Goal: Task Accomplishment & Management: Use online tool/utility

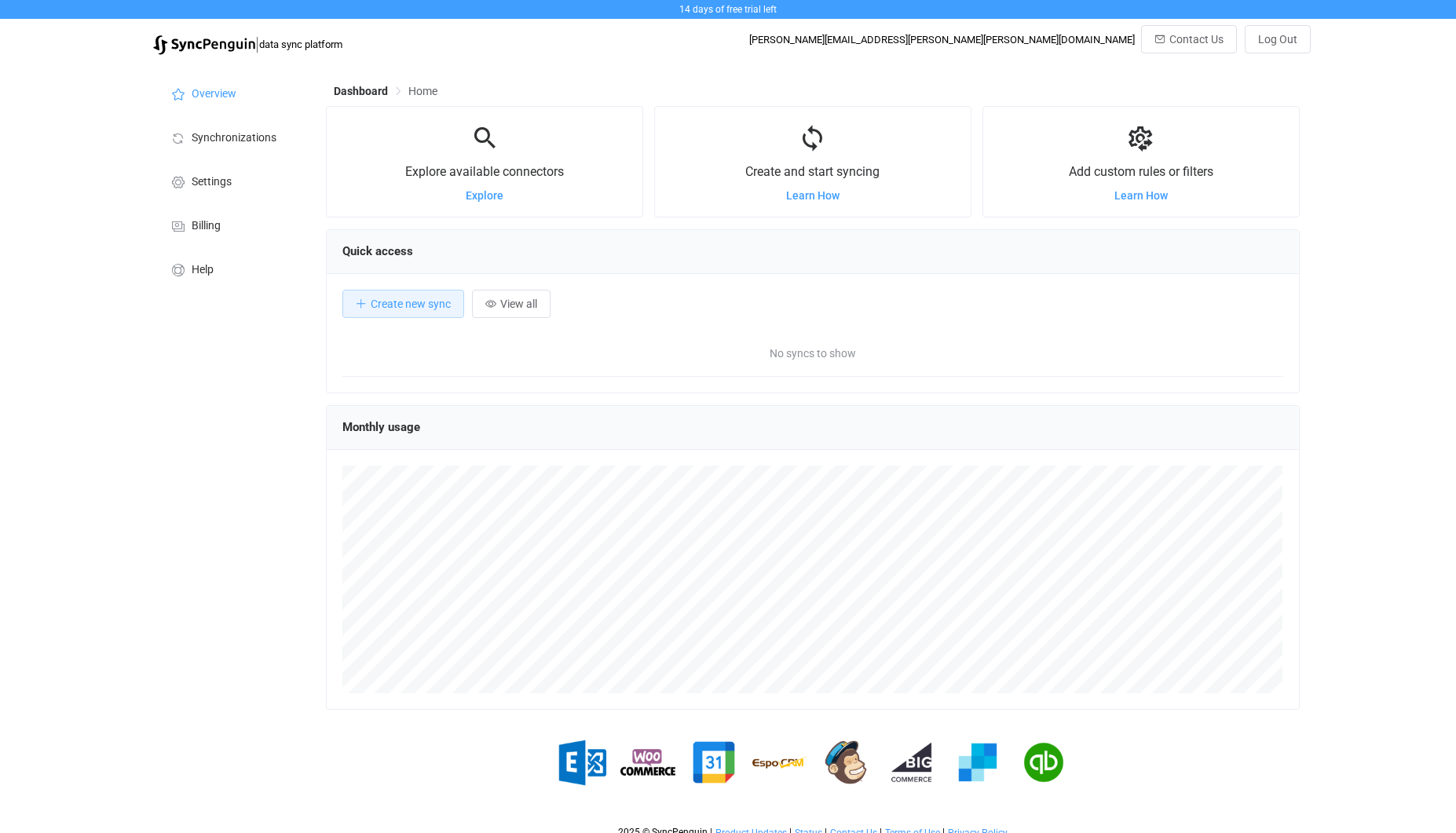
scroll to position [304, 973]
click at [286, 140] on li "Synchronizations" at bounding box center [232, 136] width 157 height 44
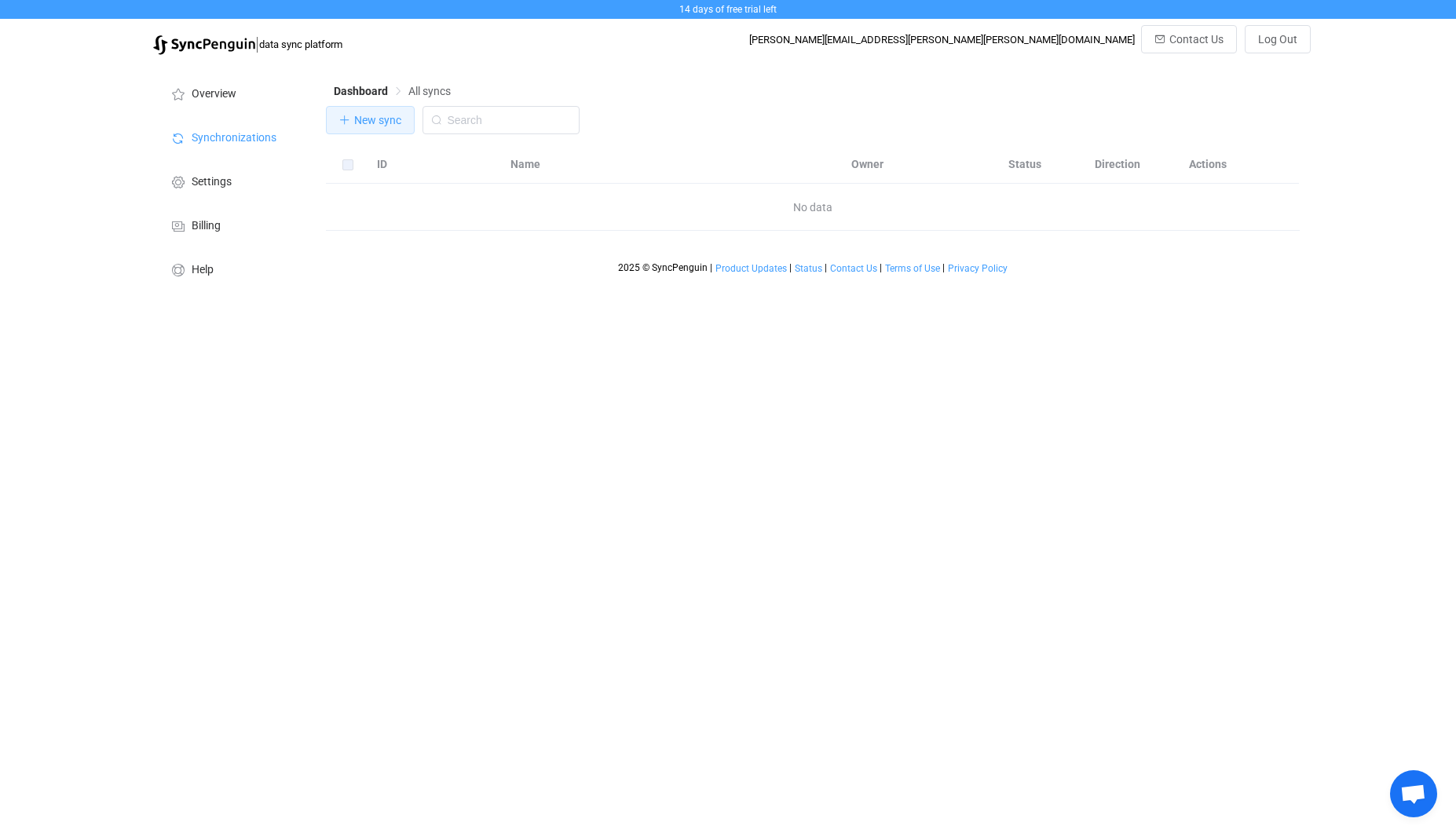
click at [361, 121] on span "New sync" at bounding box center [377, 119] width 47 height 12
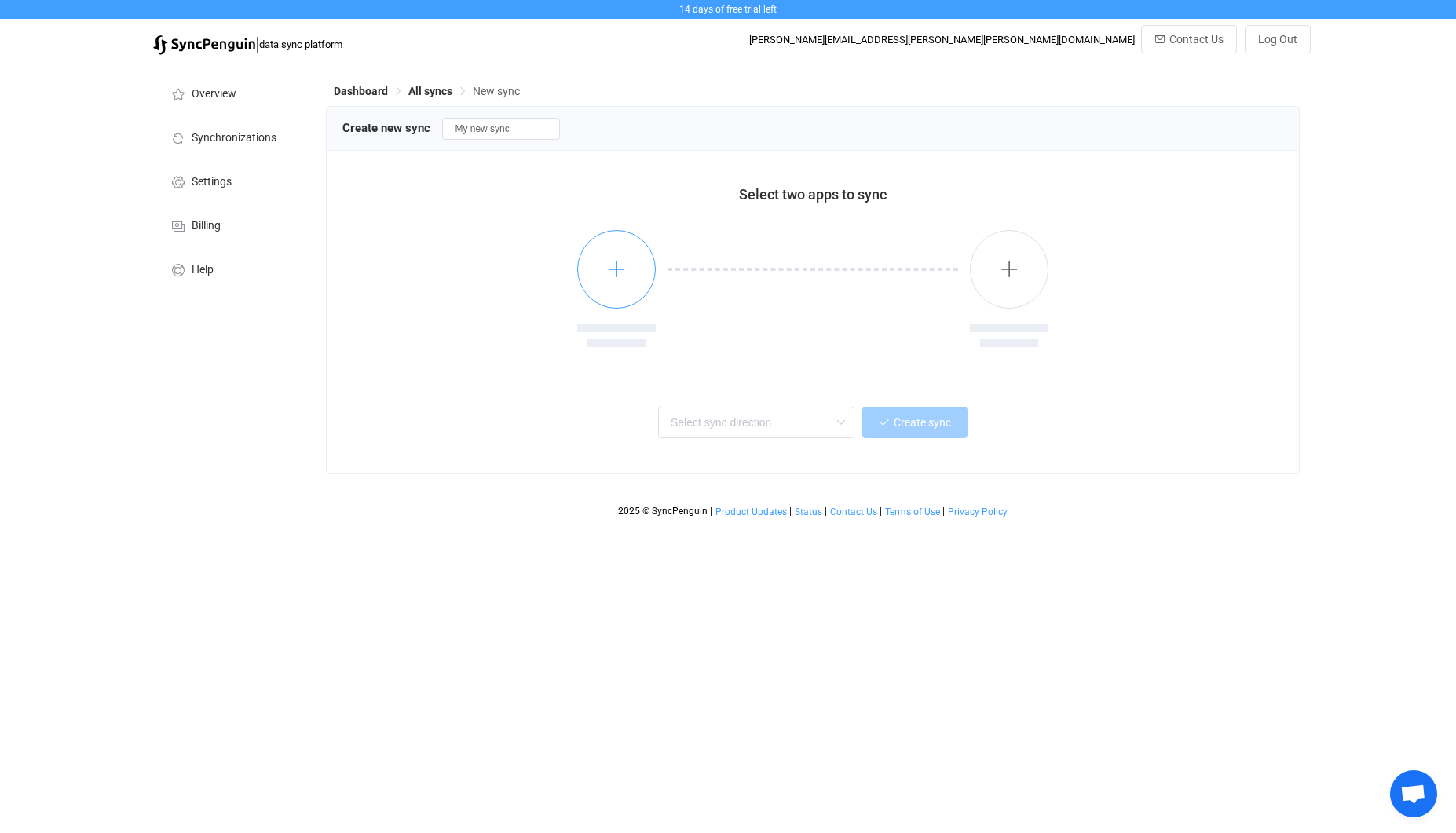
click at [602, 276] on button "button" at bounding box center [616, 269] width 78 height 78
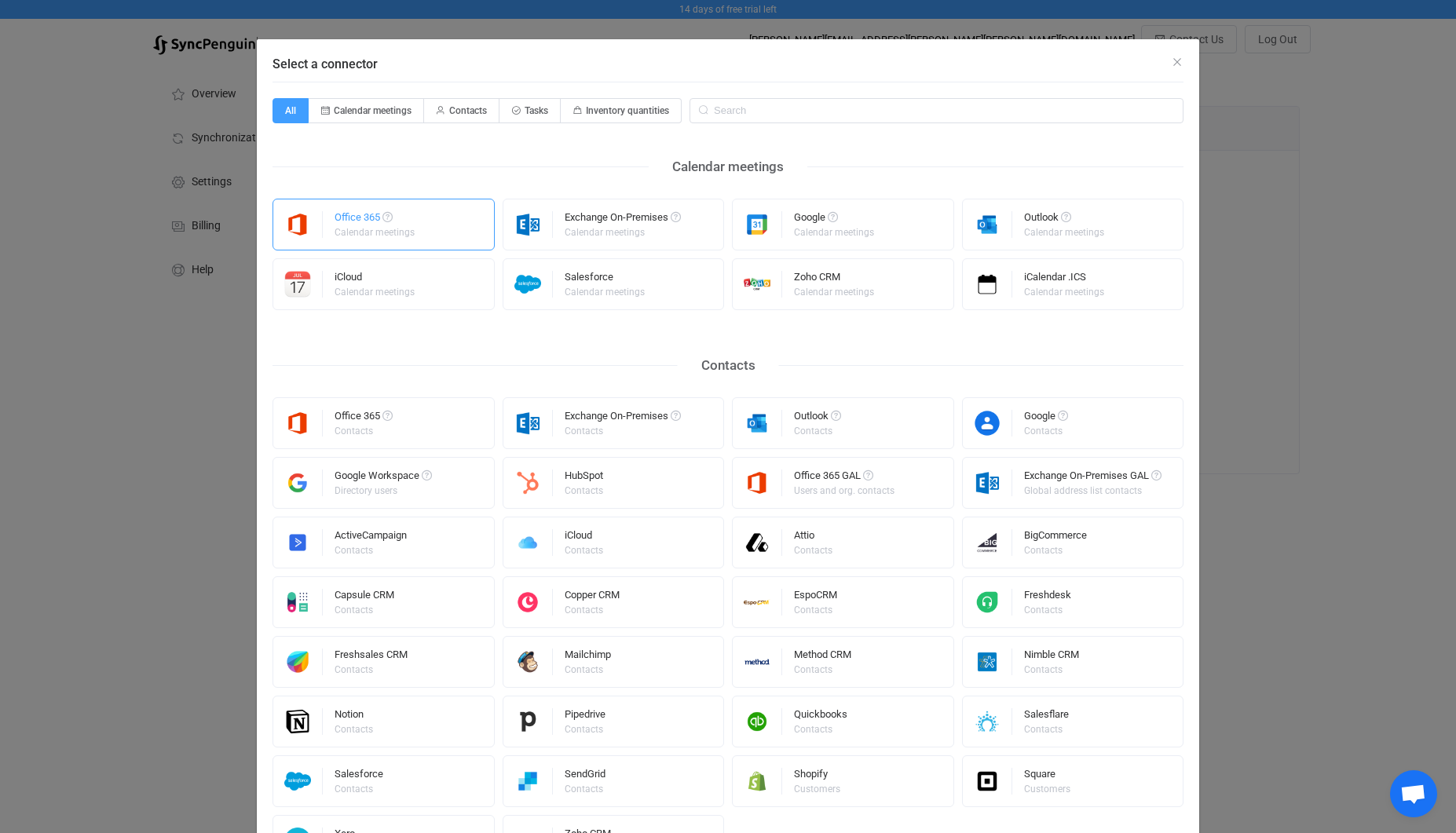
click at [447, 239] on div "Office 365 Calendar meetings" at bounding box center [384, 224] width 222 height 52
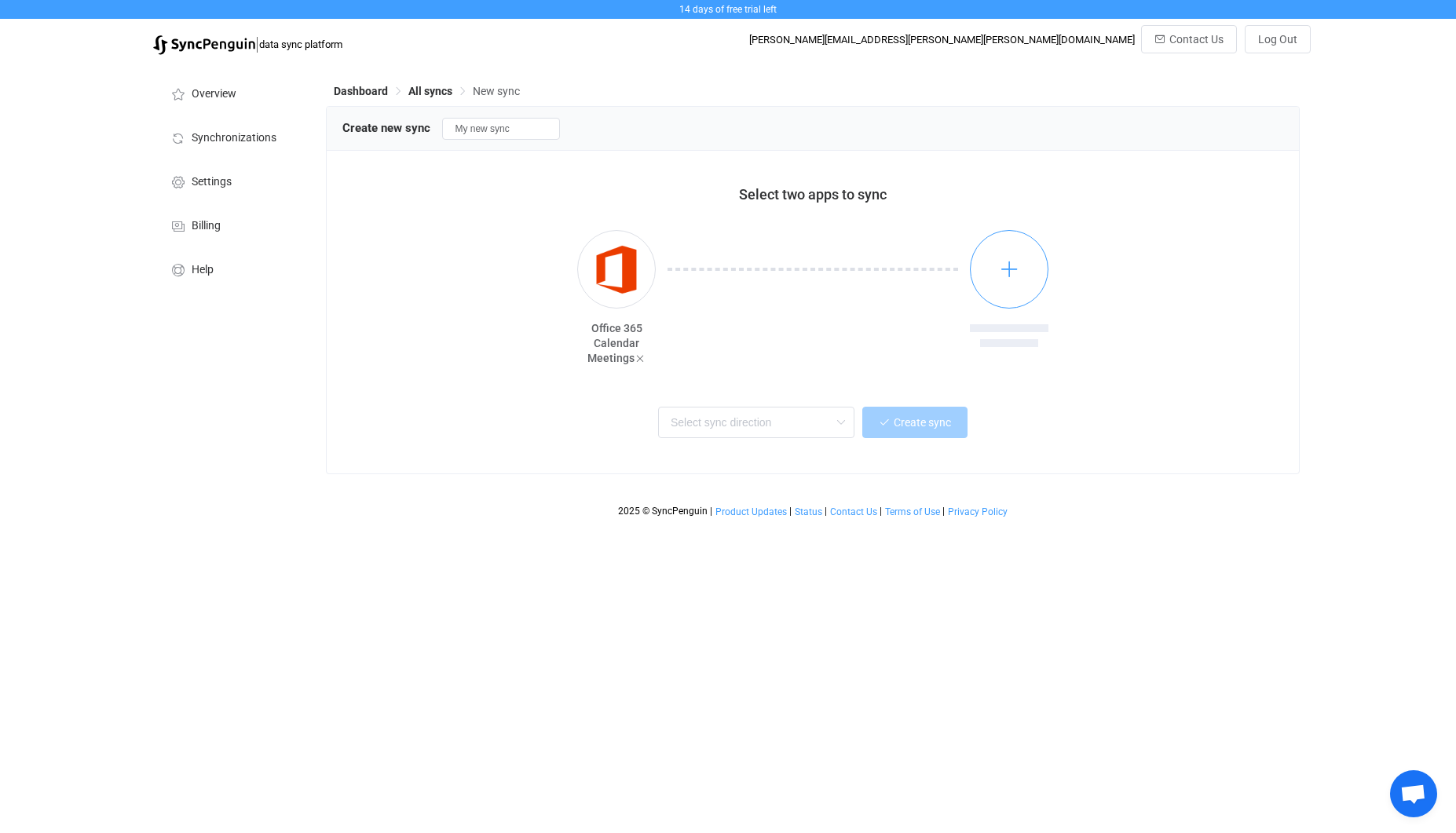
click at [986, 292] on button "button" at bounding box center [1009, 269] width 78 height 78
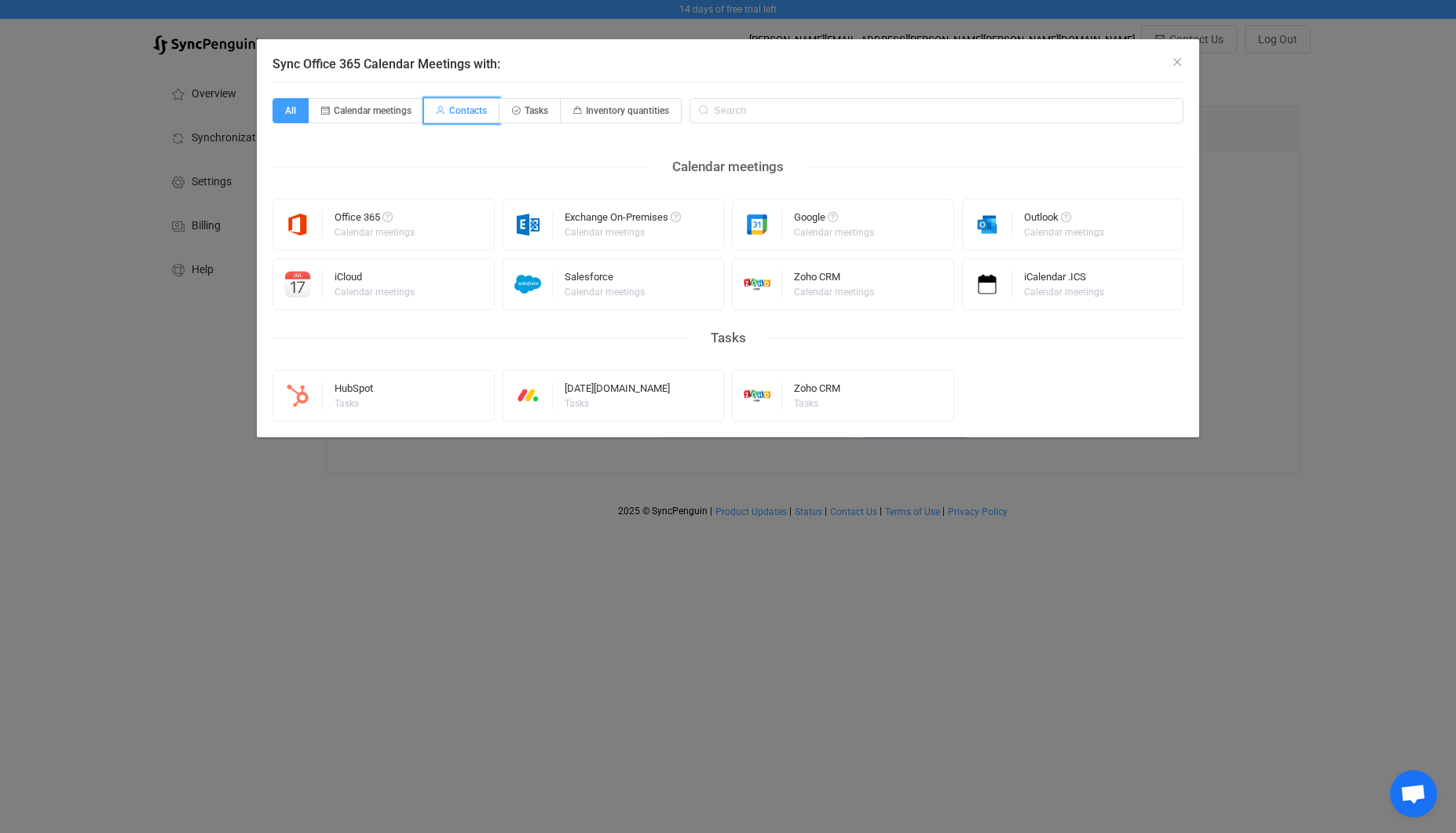
click at [469, 115] on span "Contacts" at bounding box center [468, 111] width 38 height 11
click at [438, 111] on input "Contacts" at bounding box center [433, 105] width 10 height 10
radio input "true"
radio input "false"
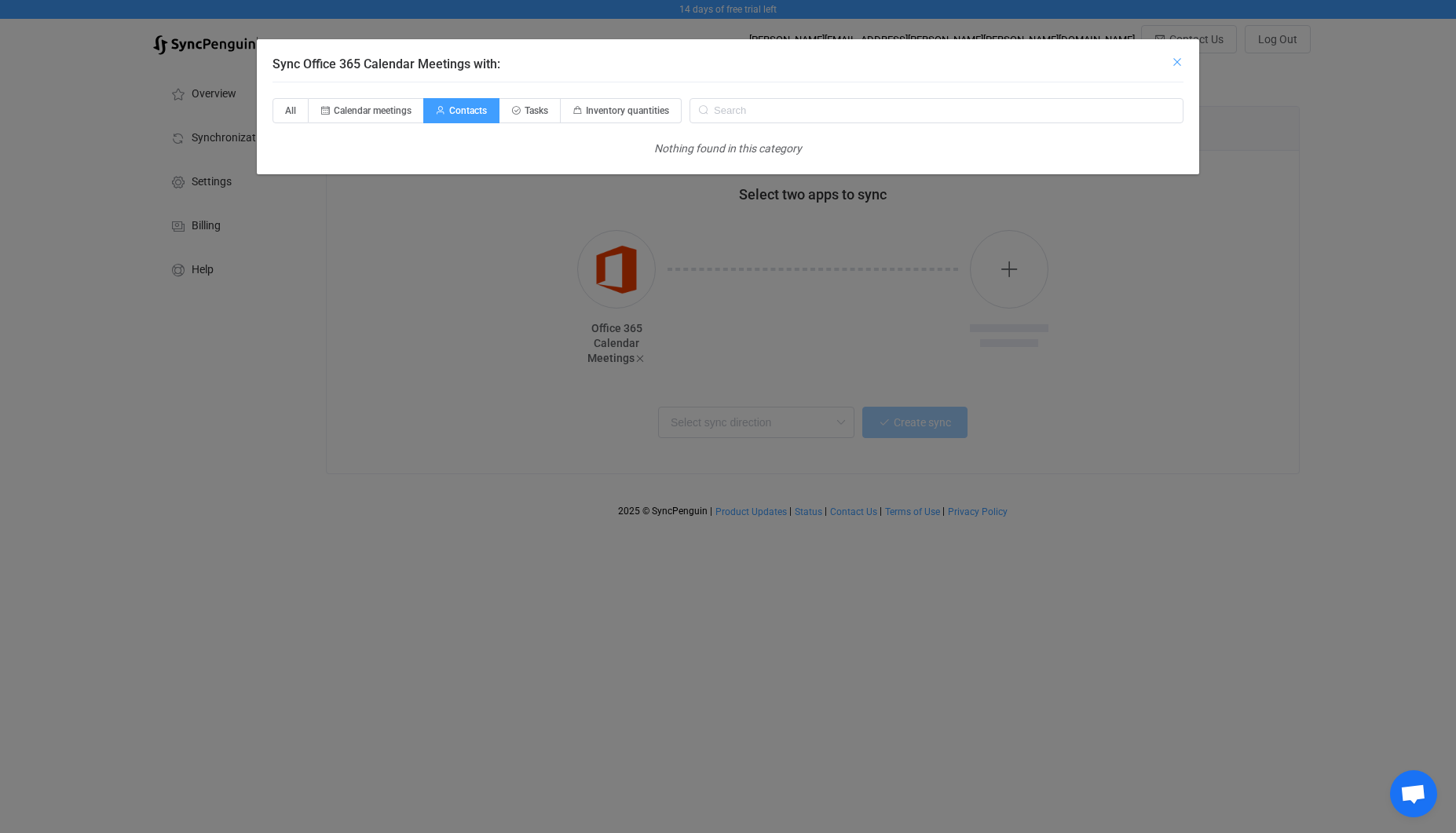
click at [1178, 62] on icon "Close" at bounding box center [1176, 61] width 12 height 12
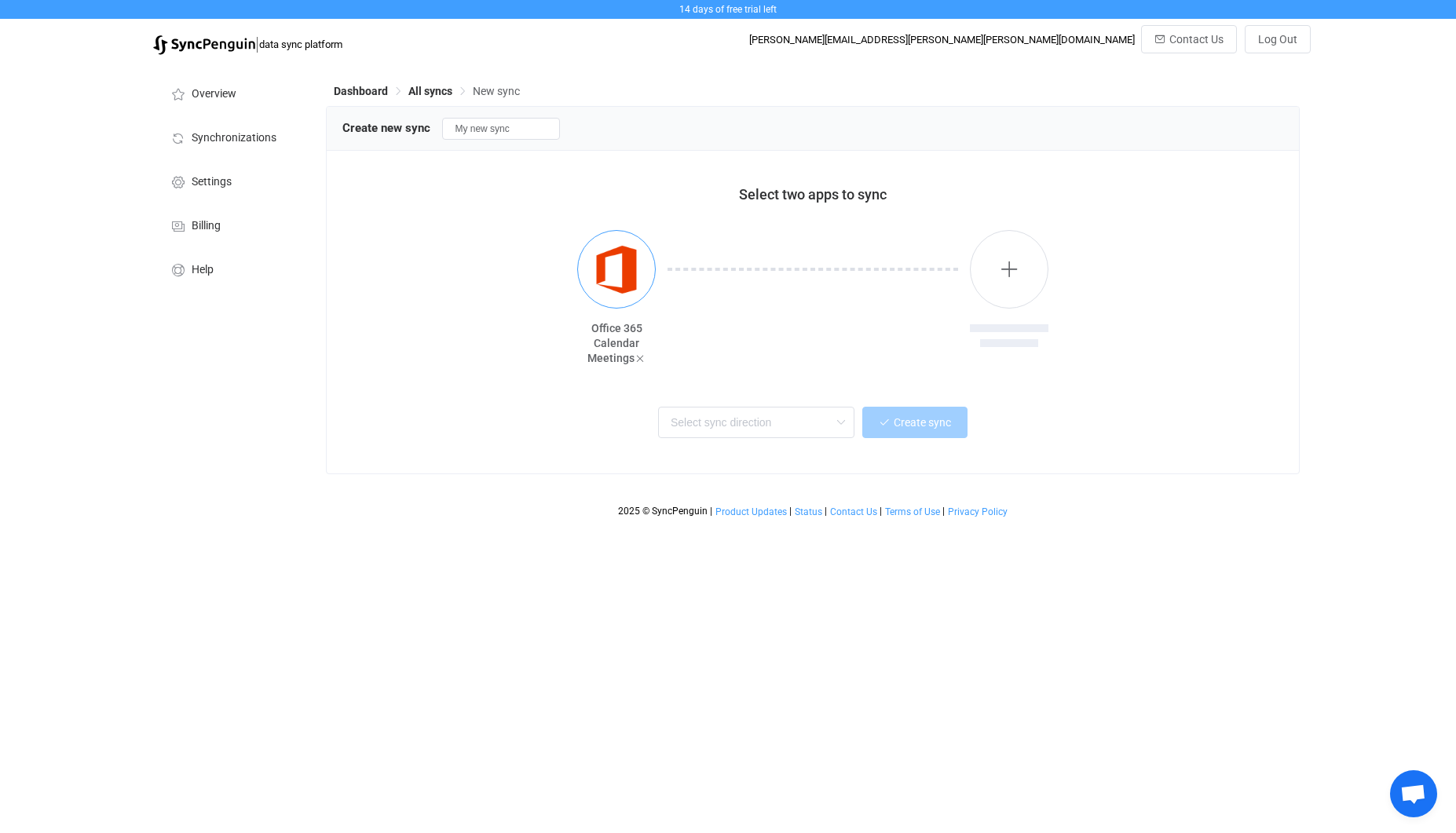
click at [638, 263] on img "button" at bounding box center [617, 270] width 59 height 59
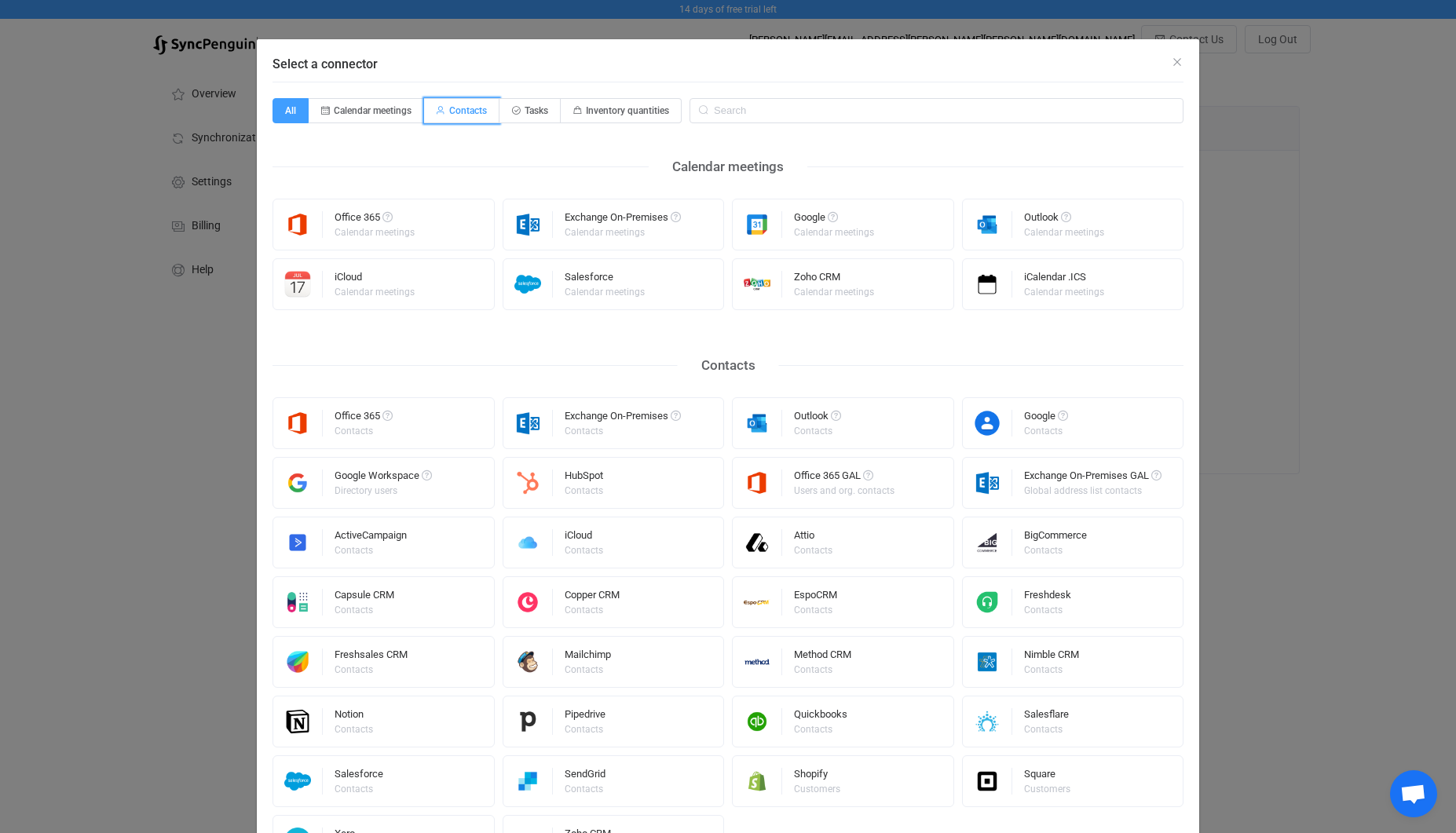
click at [477, 112] on span "Contacts" at bounding box center [468, 111] width 38 height 11
click at [438, 111] on input "Contacts" at bounding box center [433, 105] width 10 height 10
radio input "true"
radio input "false"
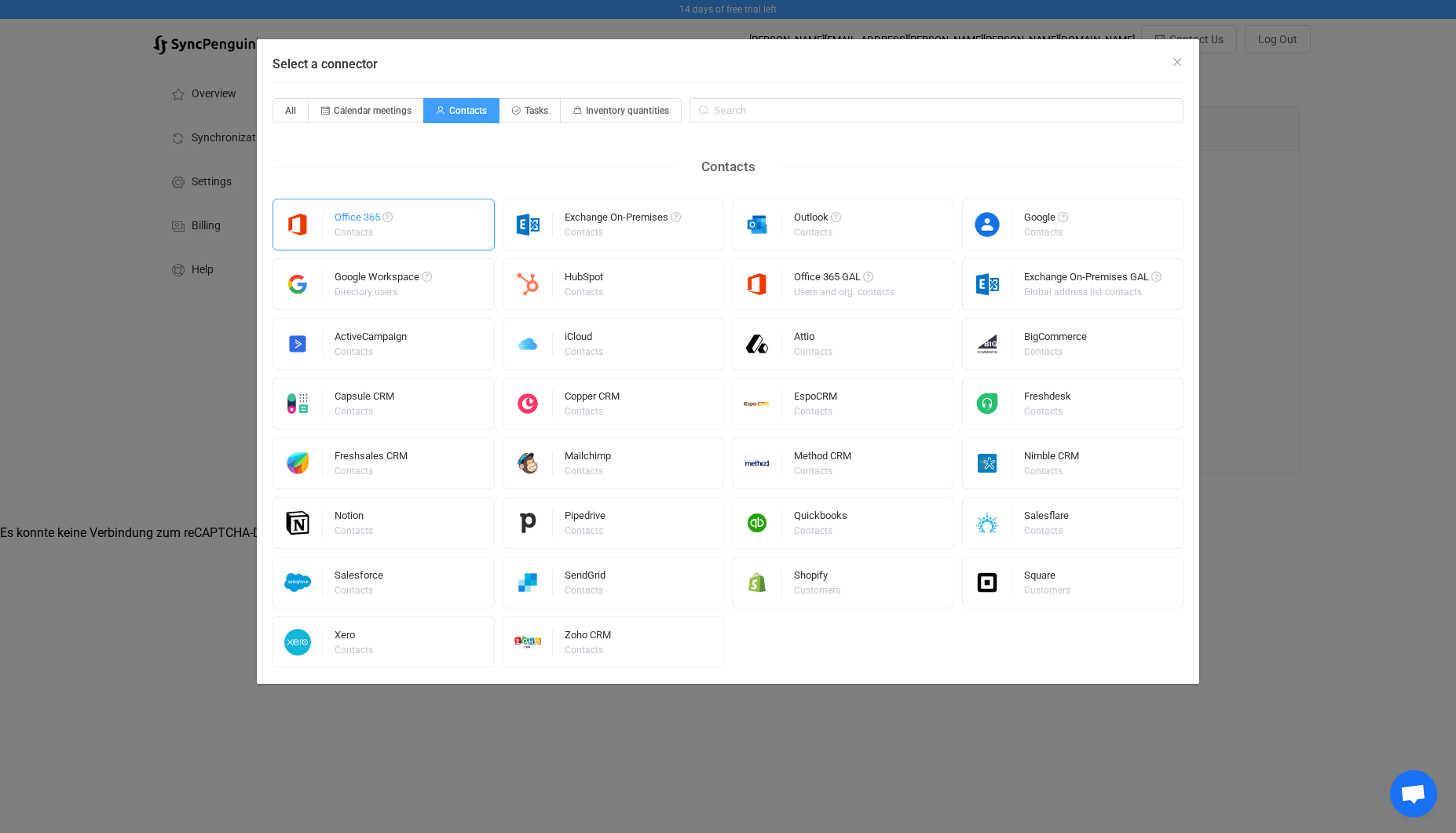
click at [460, 234] on div "Office 365 Contacts" at bounding box center [384, 224] width 222 height 52
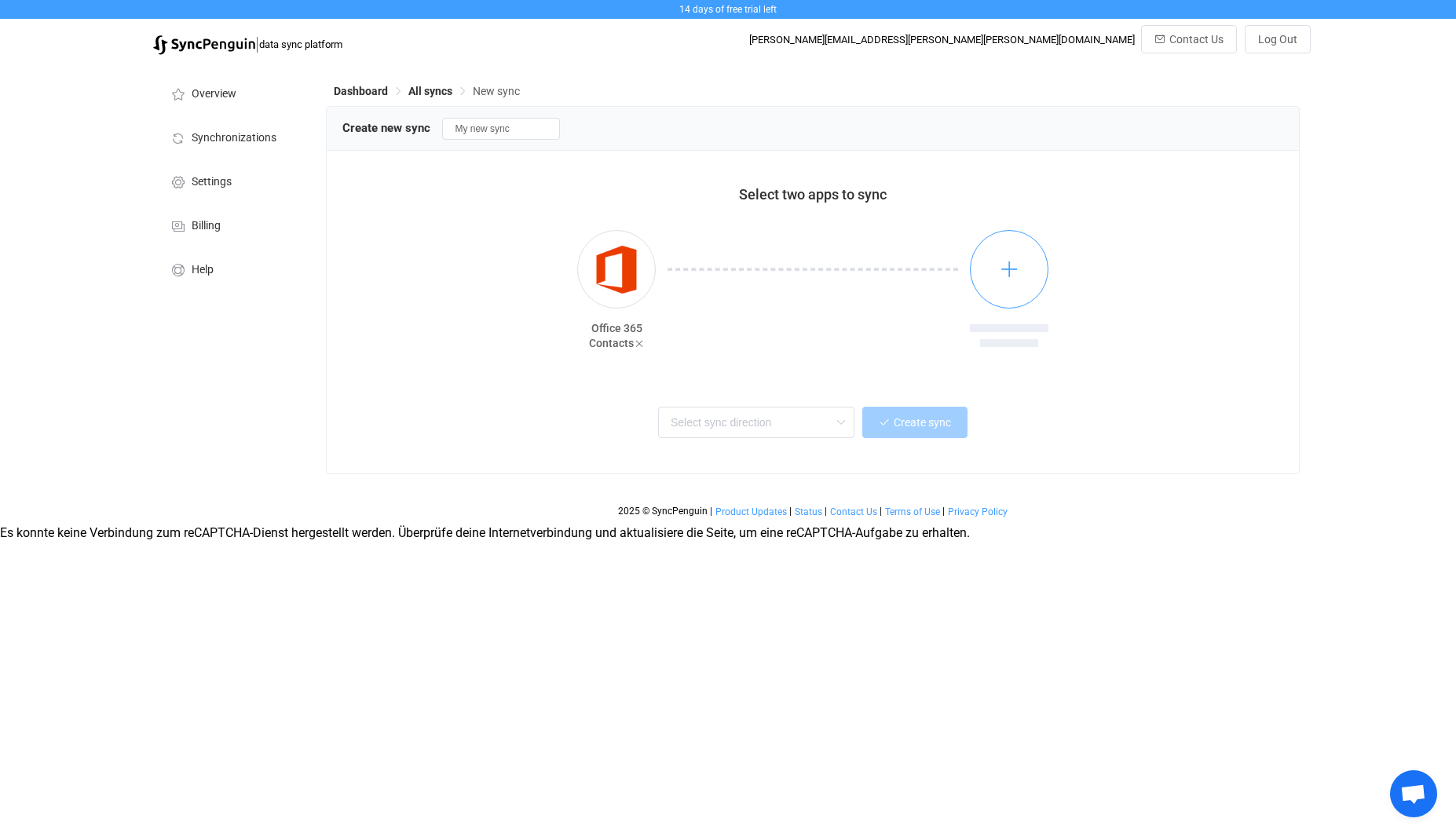
click at [981, 263] on button "button" at bounding box center [1009, 269] width 78 height 78
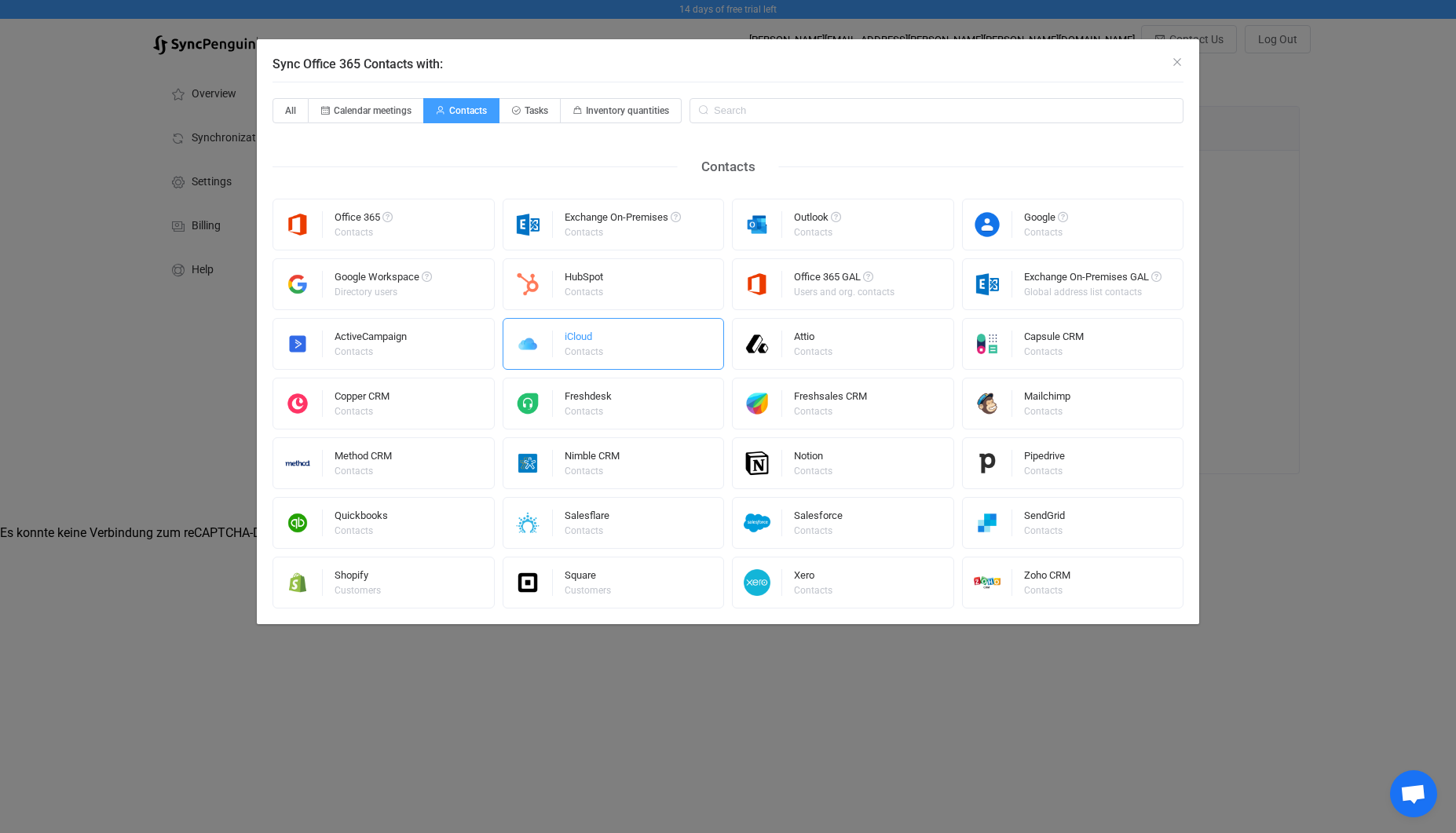
click at [634, 334] on div "iCloud Contacts" at bounding box center [614, 344] width 222 height 52
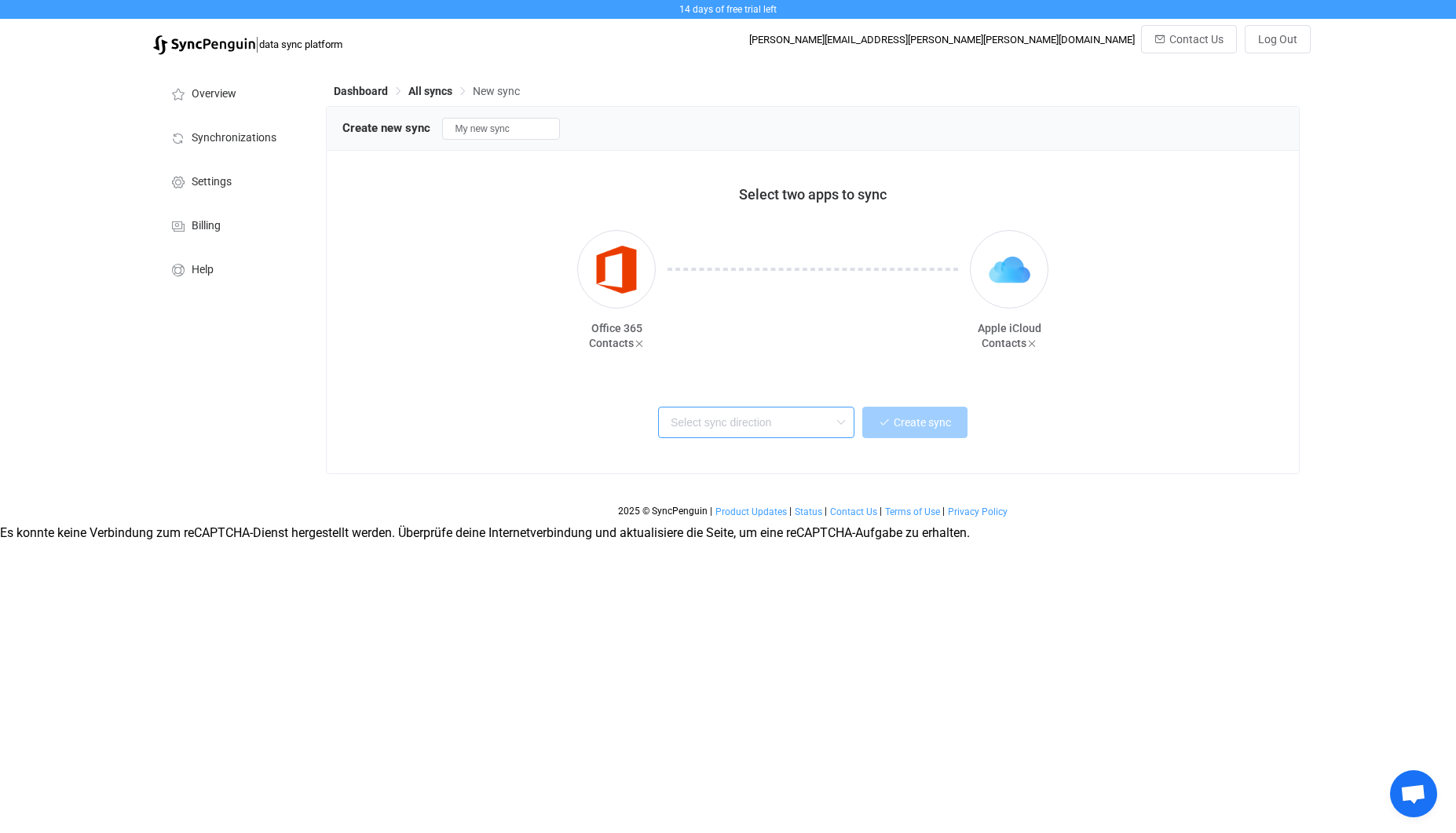
click at [762, 425] on input "text" at bounding box center [757, 422] width 197 height 31
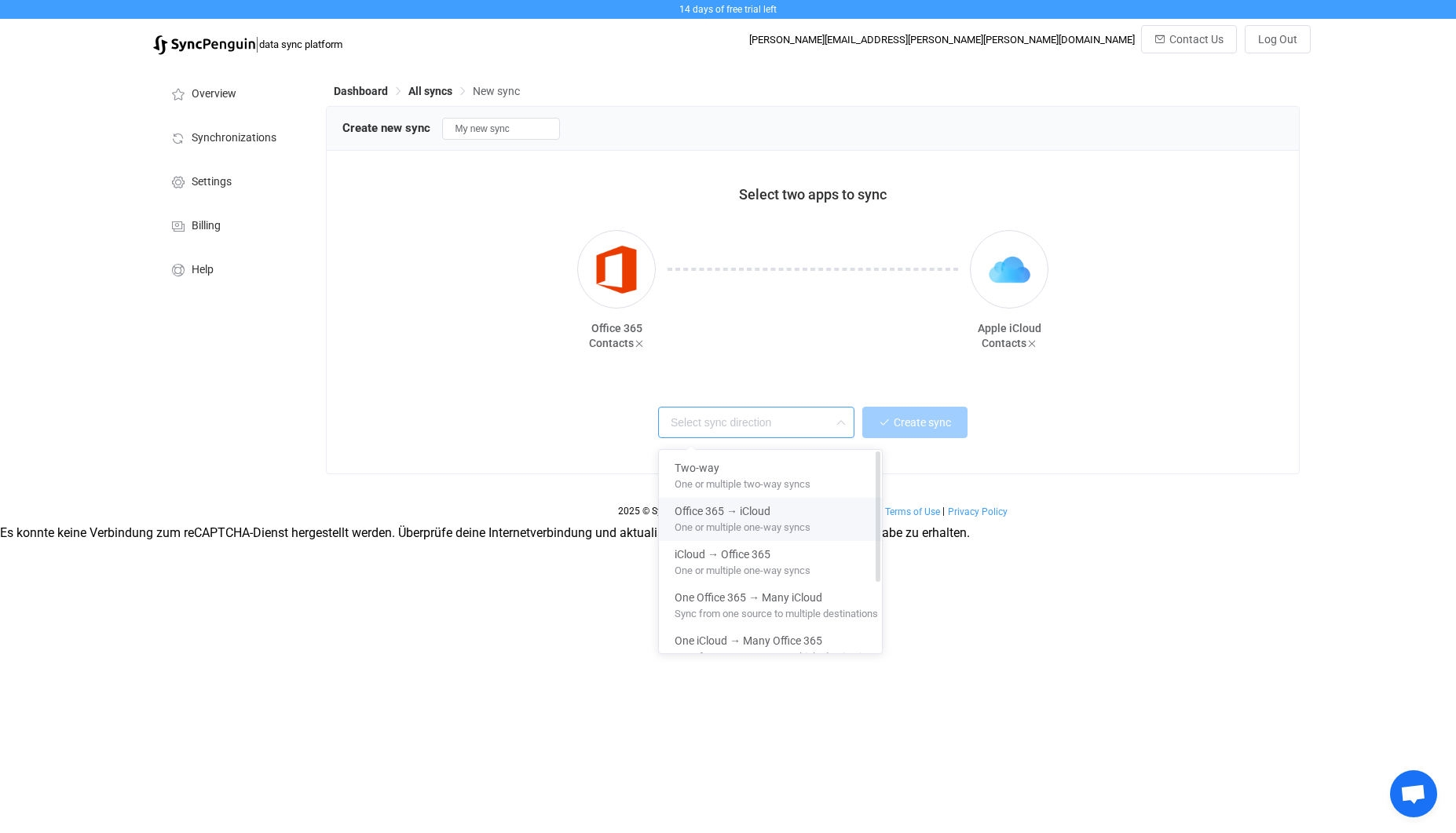
click at [718, 522] on span "One or multiple one-way syncs" at bounding box center [742, 525] width 135 height 17
type input "Office 365 → iCloud"
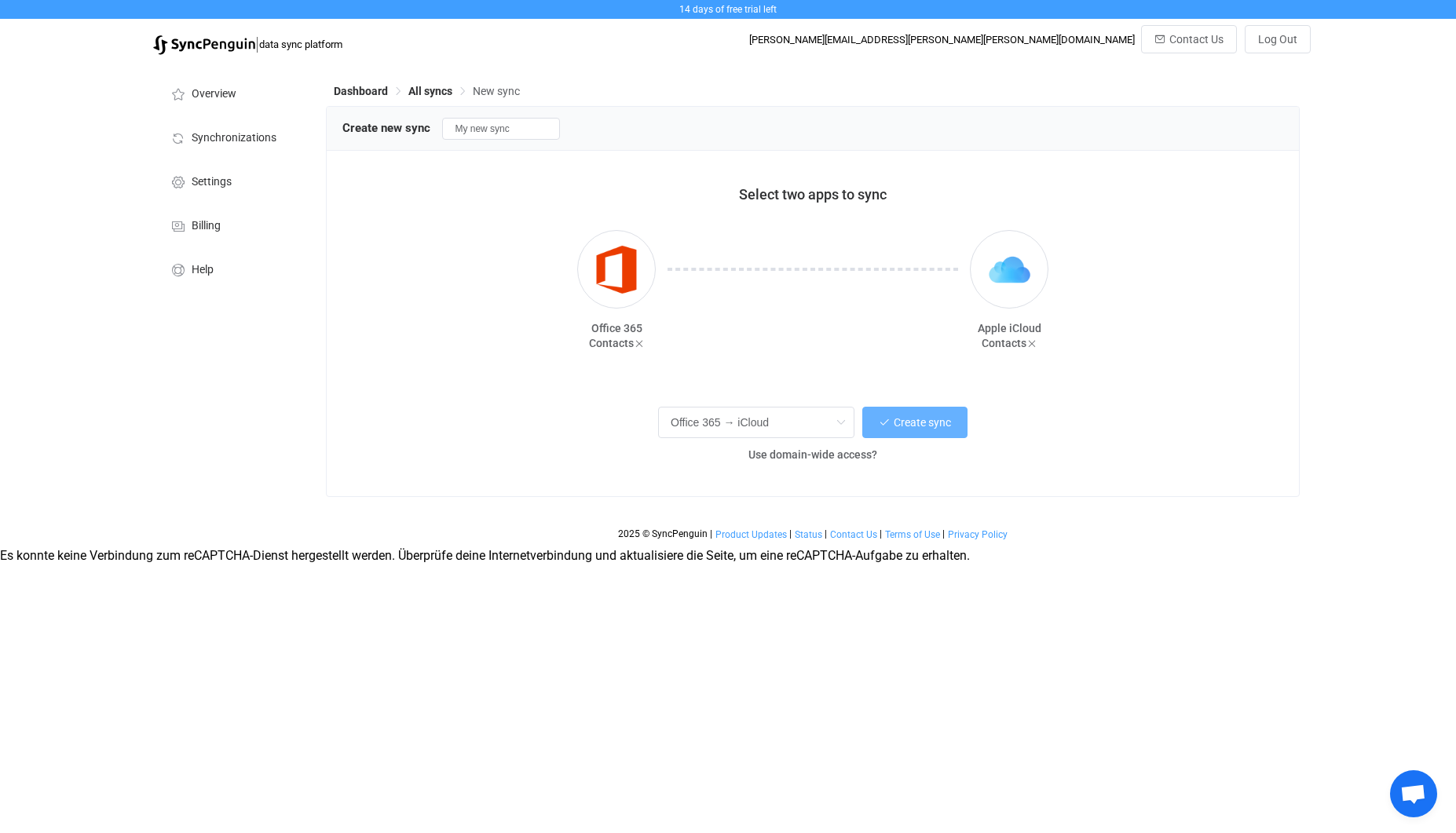
click at [877, 430] on button "Create sync" at bounding box center [915, 422] width 105 height 31
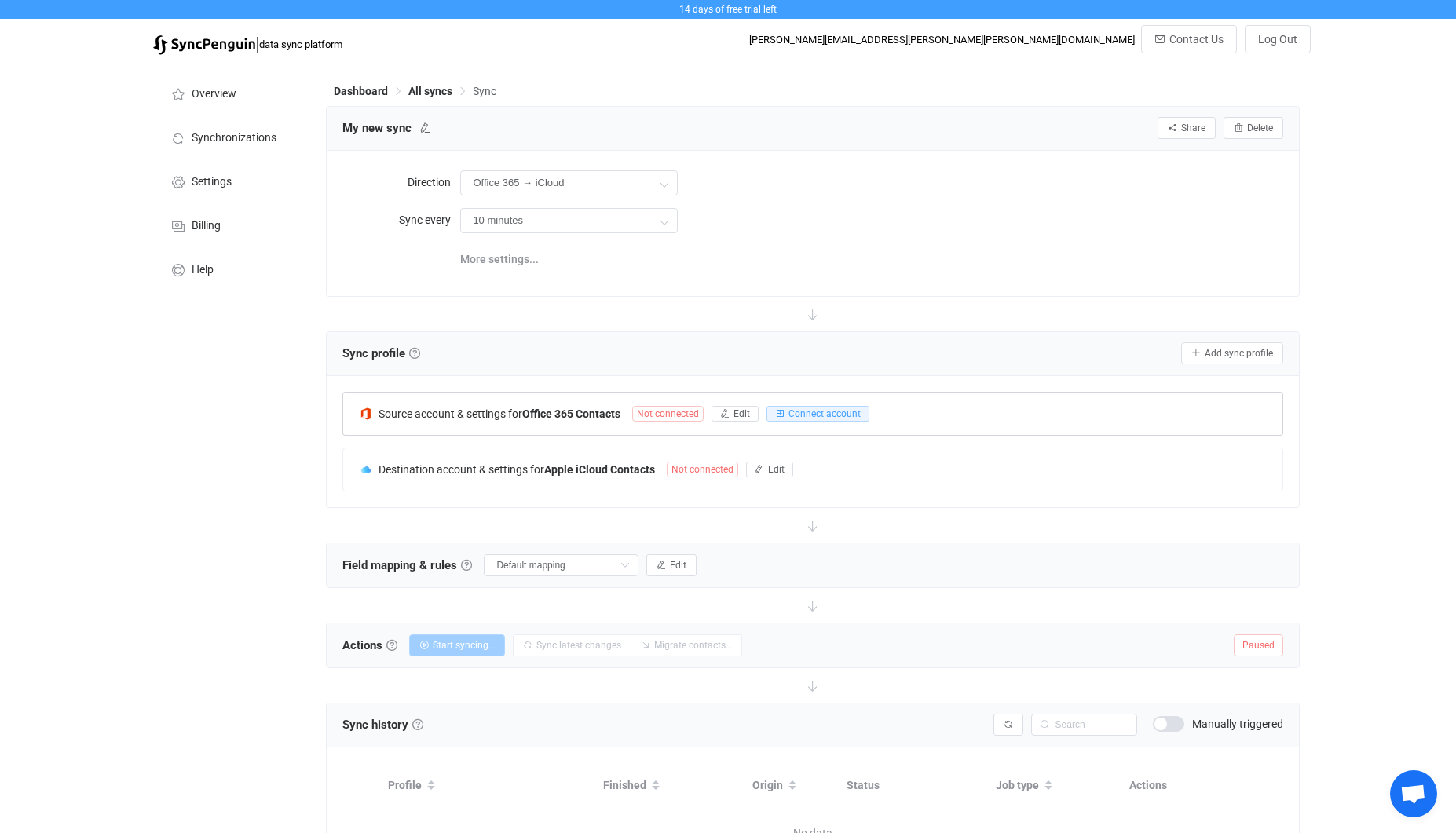
click at [700, 413] on span "Not connected" at bounding box center [668, 414] width 72 height 15
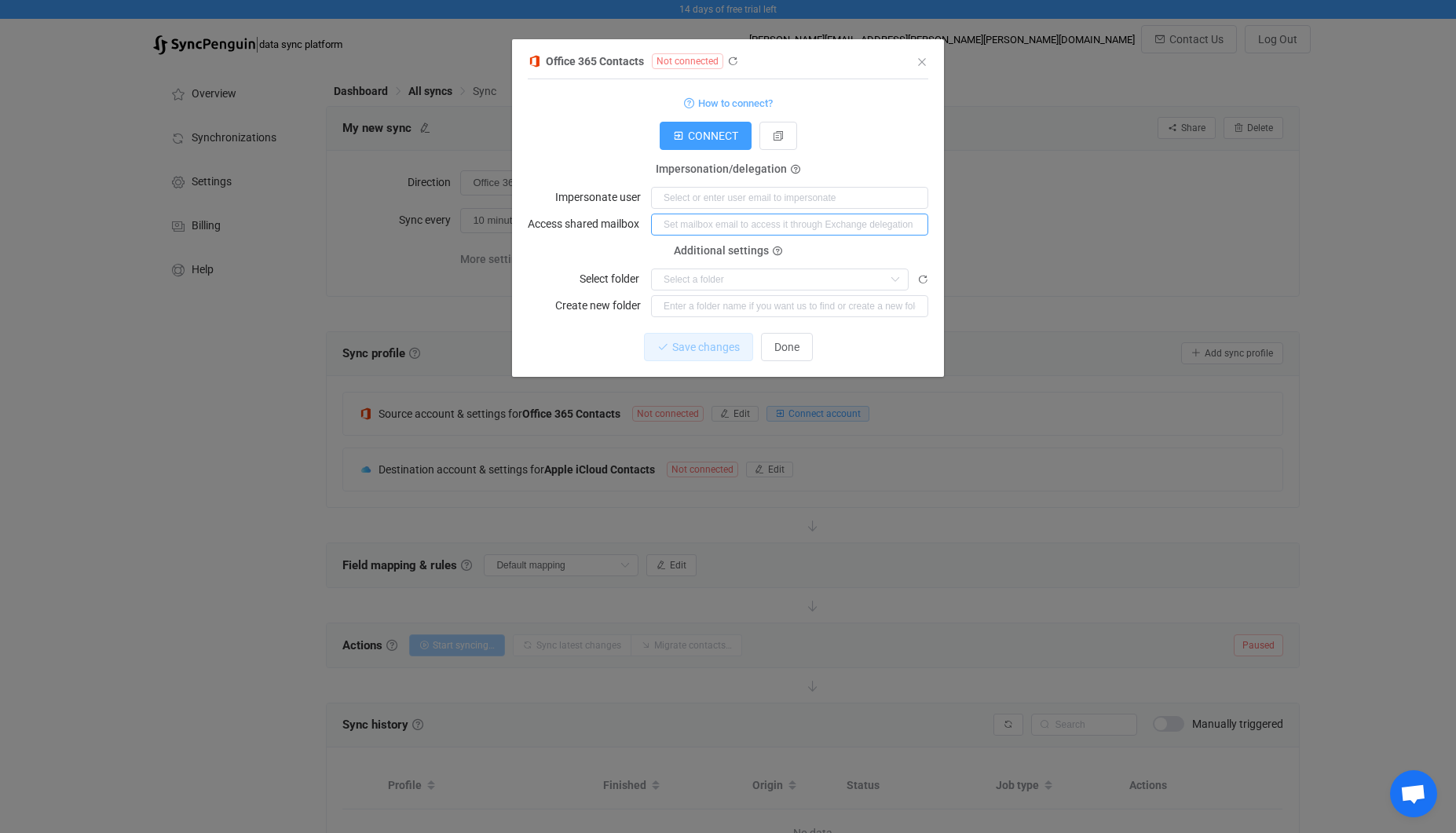
click at [700, 228] on input "dialog" at bounding box center [789, 224] width 278 height 22
click at [844, 281] on input "dialog" at bounding box center [780, 280] width 258 height 22
click at [709, 196] on input "dialog" at bounding box center [789, 198] width 278 height 22
type input "[PERSON_NAME][EMAIL_ADDRESS][PERSON_NAME][PERSON_NAME][DOMAIN_NAME]"
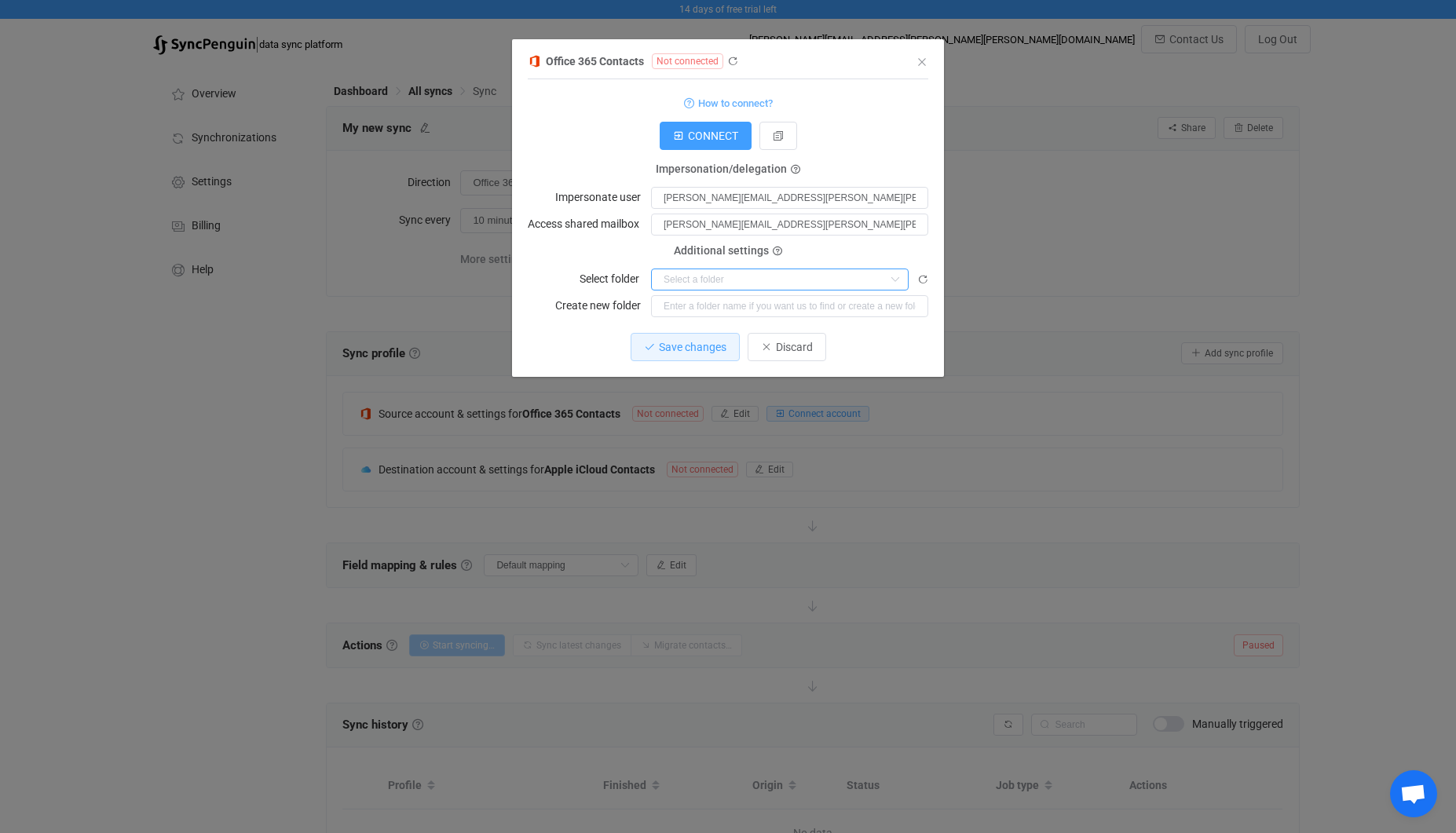
click at [744, 274] on input "dialog" at bounding box center [780, 280] width 258 height 22
click at [922, 280] on icon "dialog" at bounding box center [924, 280] width 11 height 11
click at [709, 139] on span "RECONNECT" at bounding box center [705, 135] width 64 height 12
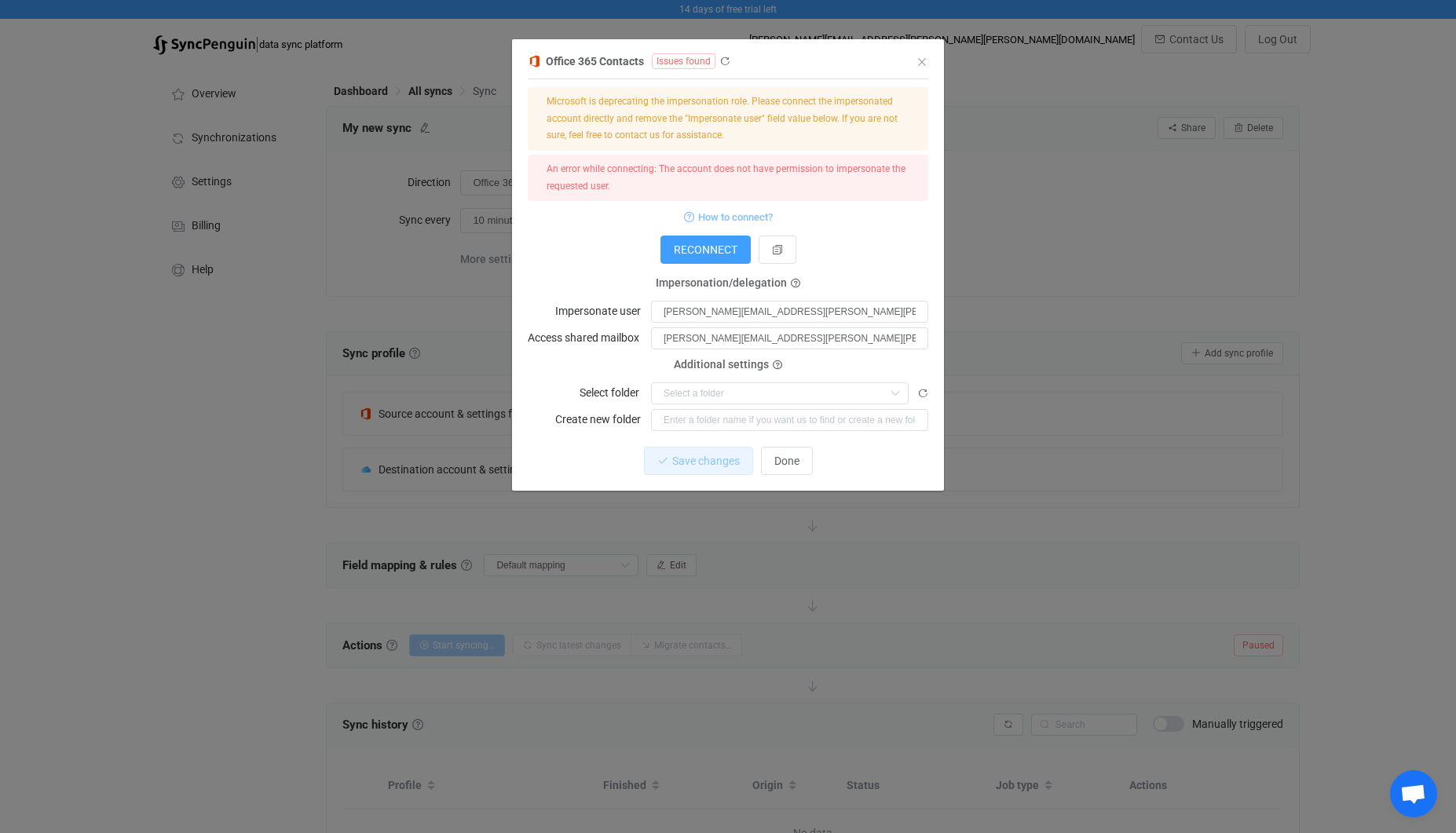
click at [737, 212] on span "How to connect?" at bounding box center [736, 217] width 74 height 18
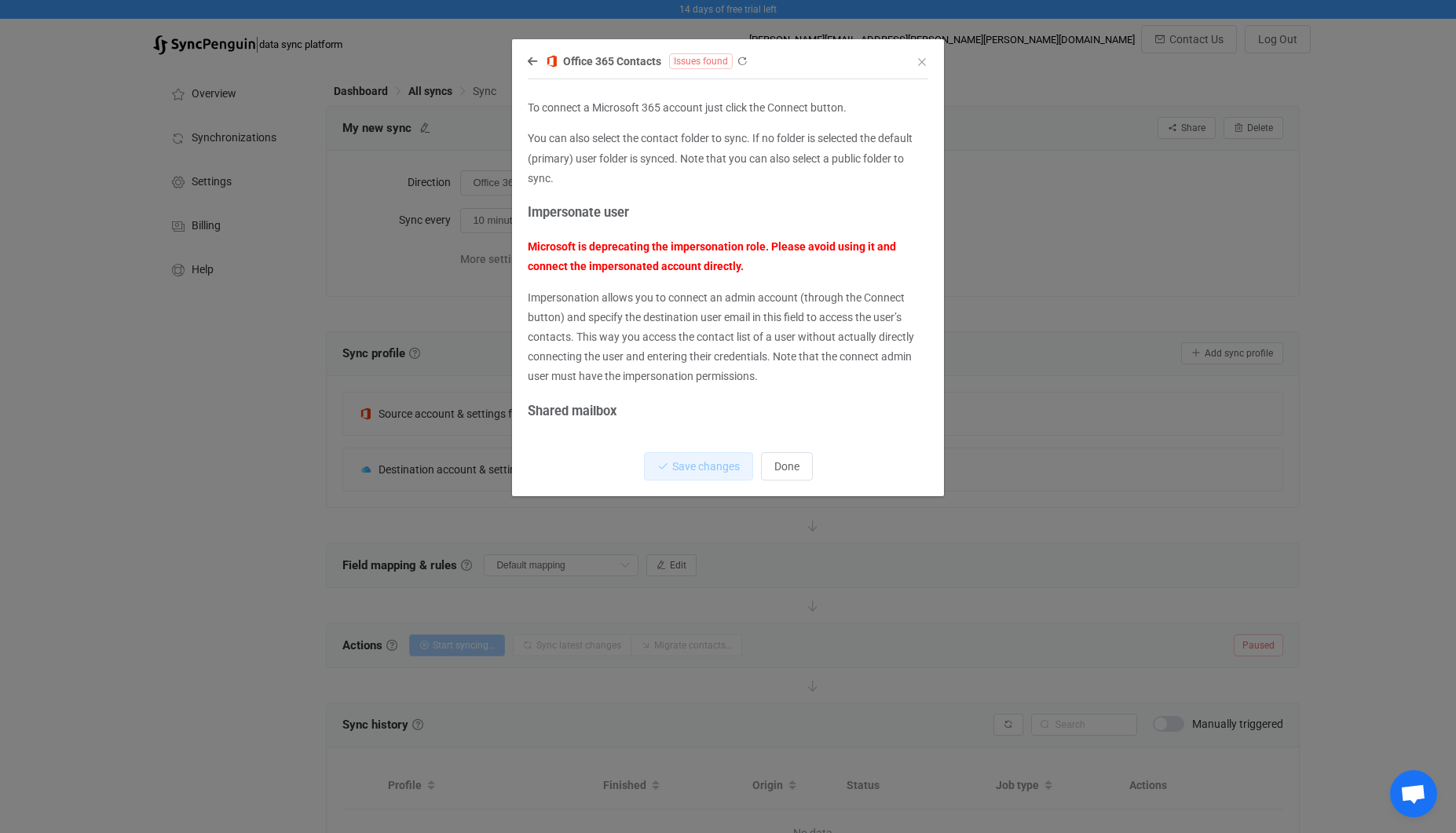
click at [513, 60] on div "Office 365 Contacts Issues found To connect a Microsoft 365 account just click …" at bounding box center [728, 274] width 432 height 446
click at [530, 60] on icon "dialog" at bounding box center [532, 61] width 10 height 11
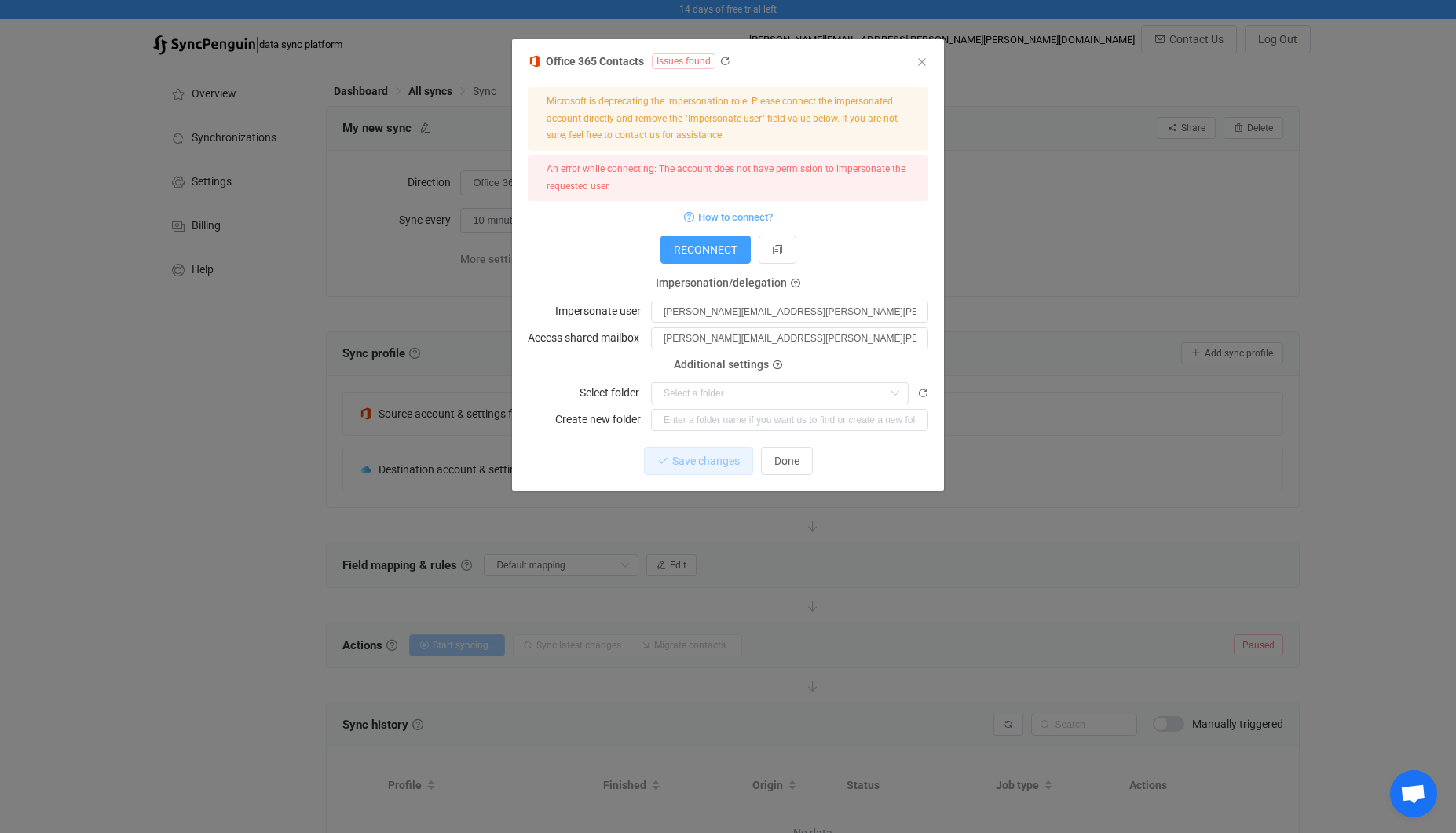
click at [528, 63] on img "dialog" at bounding box center [534, 61] width 14 height 14
click at [915, 64] on div "Office 365 Contacts Issues found 1 { { "connectionType": "application", "refres…" at bounding box center [728, 271] width 401 height 440
click at [922, 59] on icon "Close" at bounding box center [922, 61] width 12 height 12
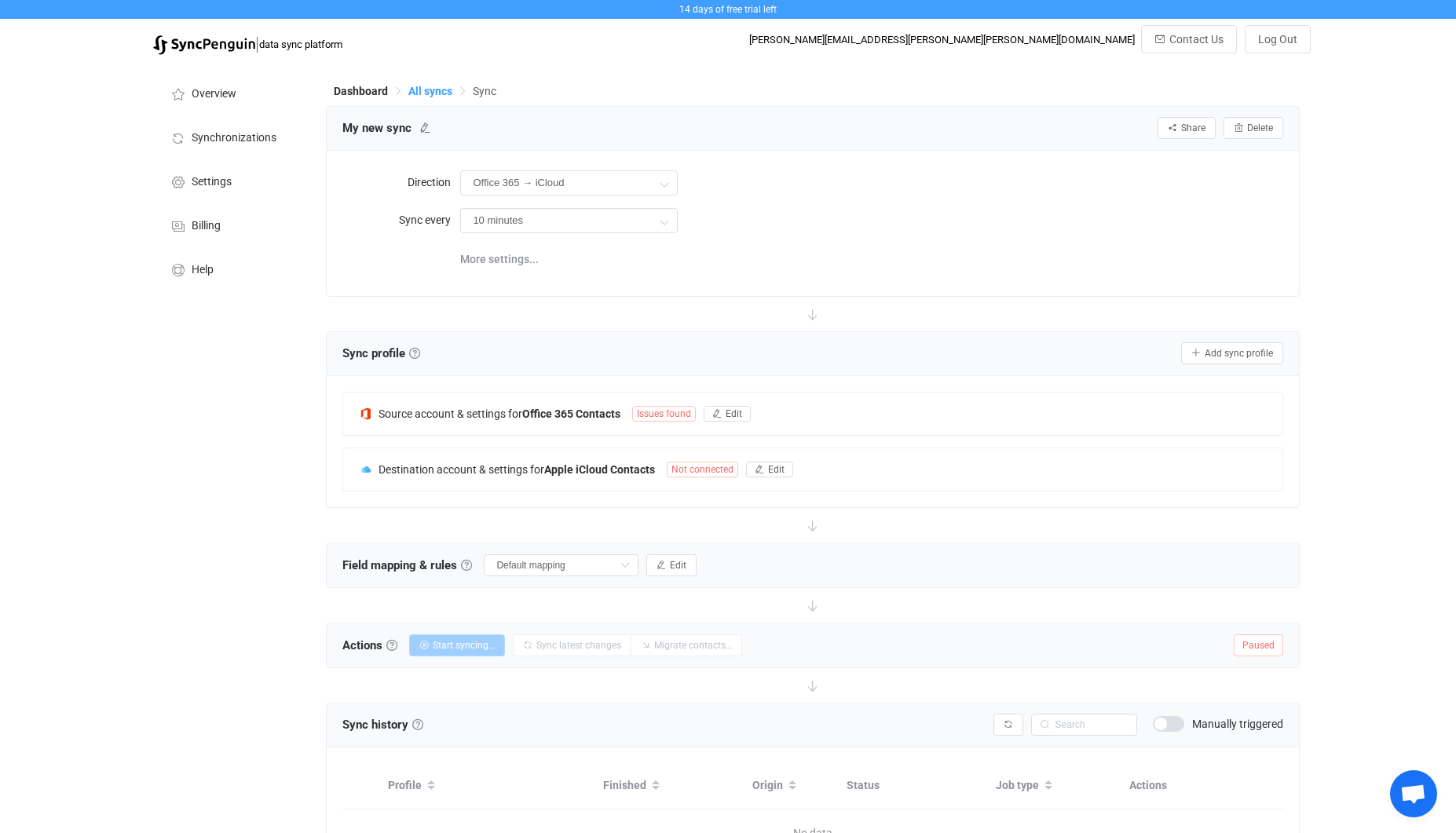
click at [418, 89] on span "All syncs" at bounding box center [430, 91] width 44 height 12
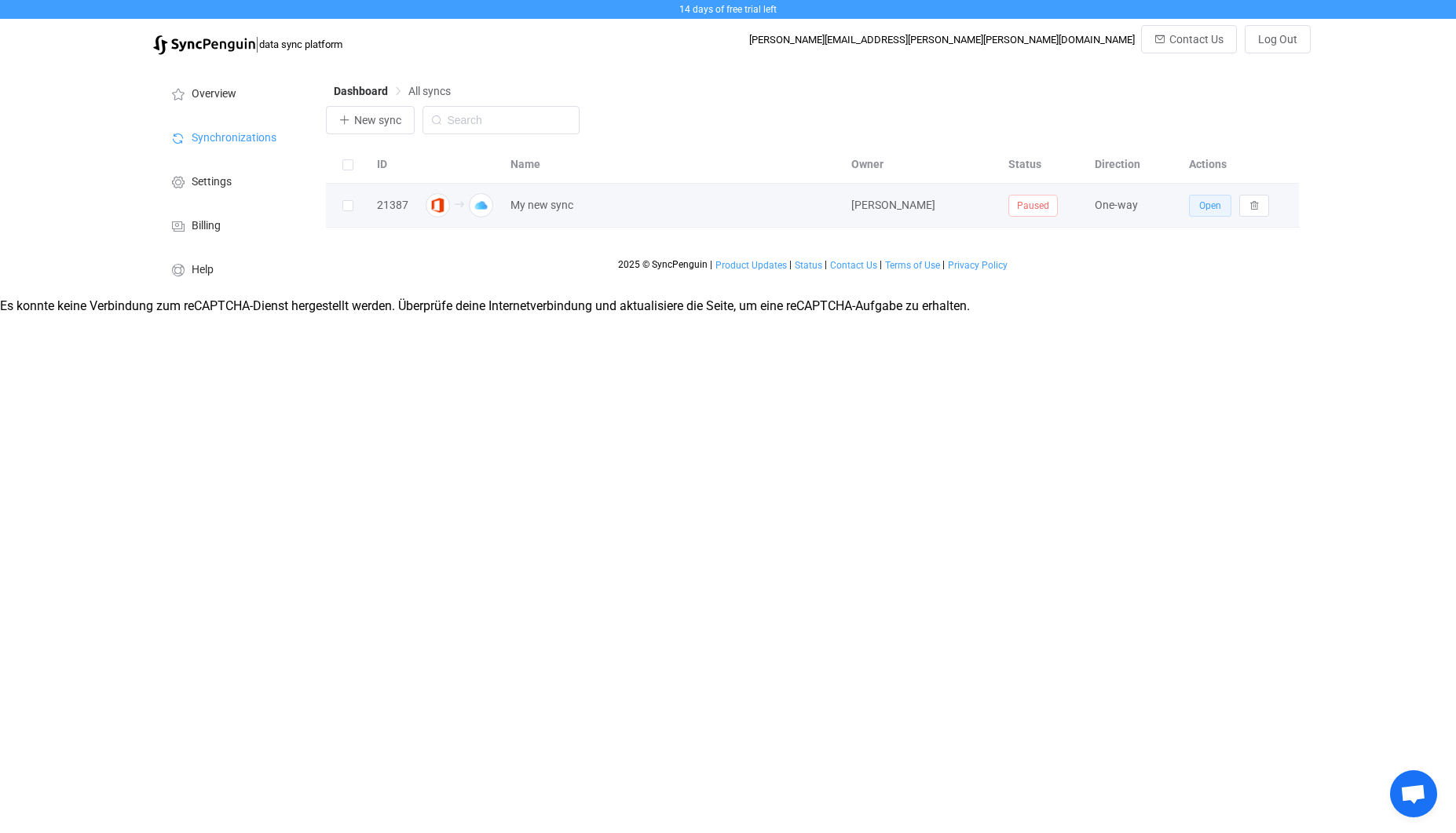
click at [1199, 209] on span "Open" at bounding box center [1210, 206] width 22 height 11
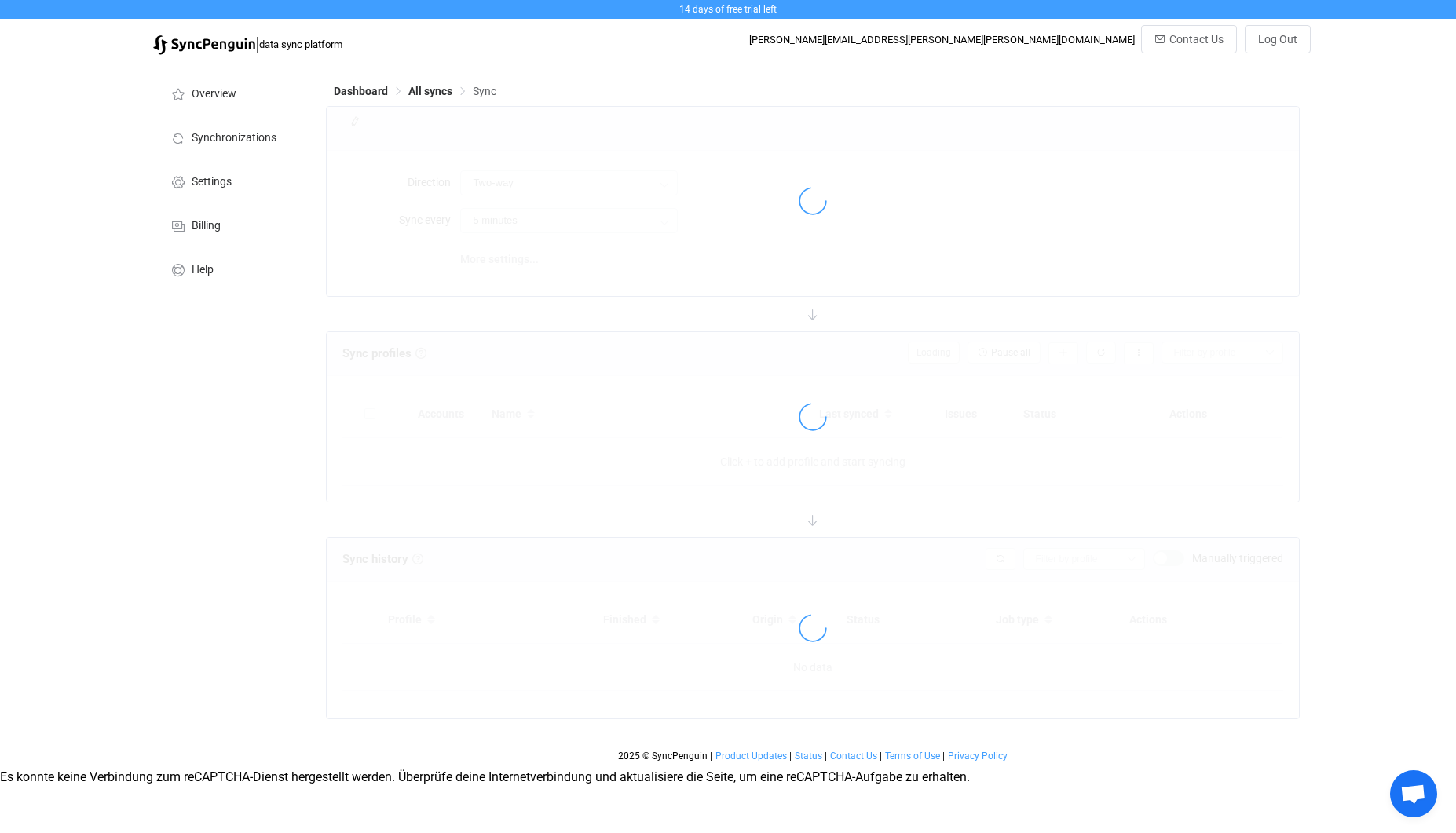
type input "Office 365 → iCloud"
type input "10 minutes"
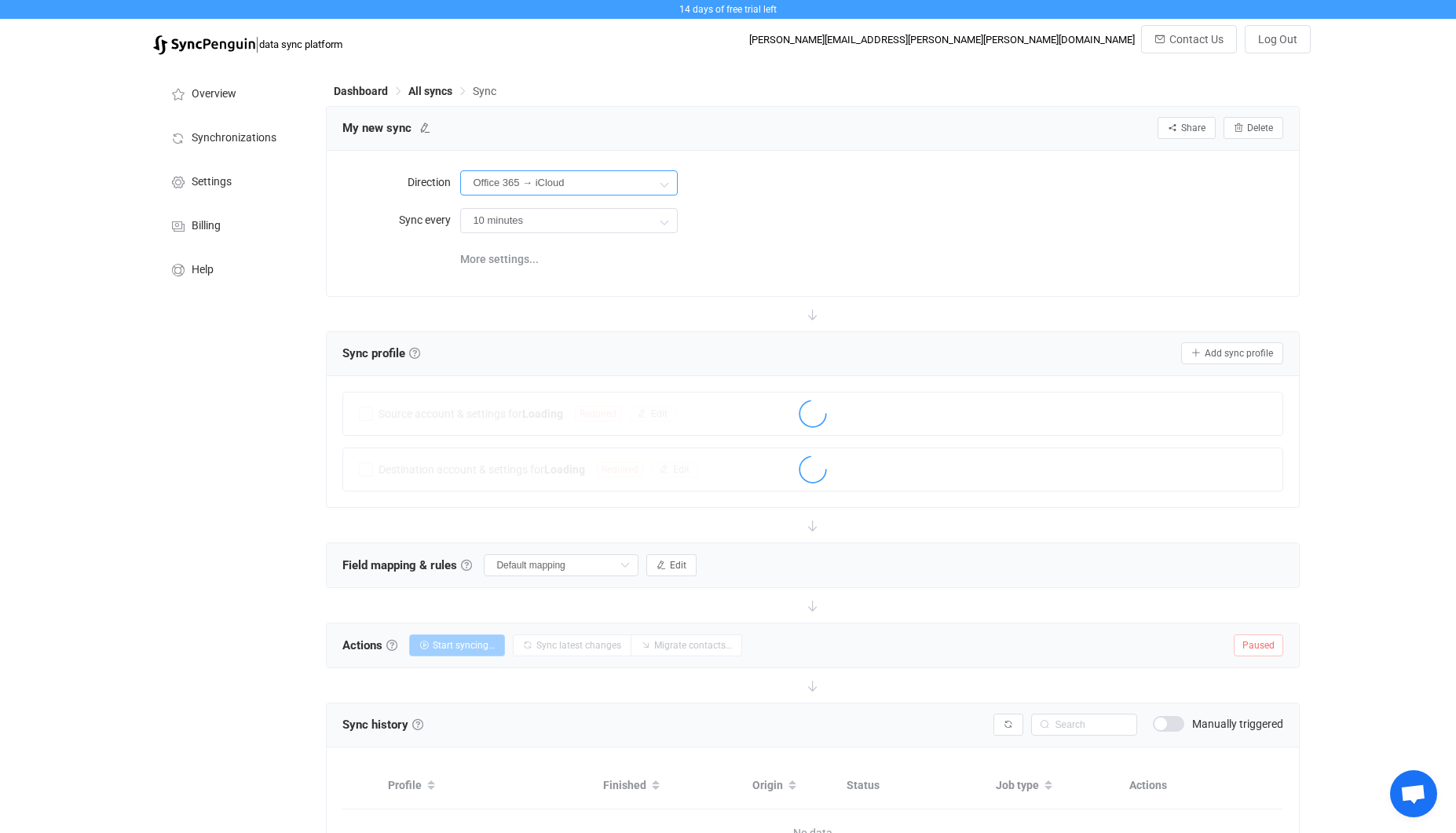
click at [597, 185] on input "Office 365 → iCloud" at bounding box center [569, 183] width 218 height 25
